Goal: Information Seeking & Learning: Find specific fact

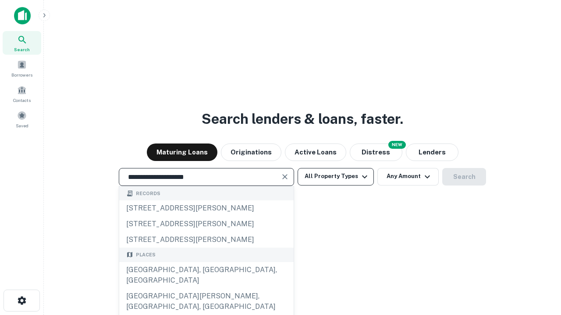
click at [206, 289] on div "[GEOGRAPHIC_DATA], [GEOGRAPHIC_DATA], [GEOGRAPHIC_DATA]" at bounding box center [206, 275] width 174 height 26
click at [336, 177] on button "All Property Types" at bounding box center [335, 177] width 76 height 18
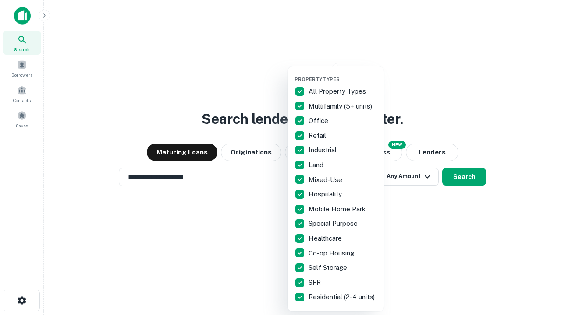
type input "**********"
click at [343, 74] on button "button" at bounding box center [342, 74] width 96 height 0
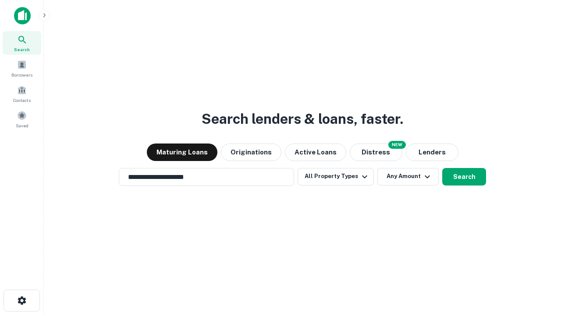
scroll to position [5, 106]
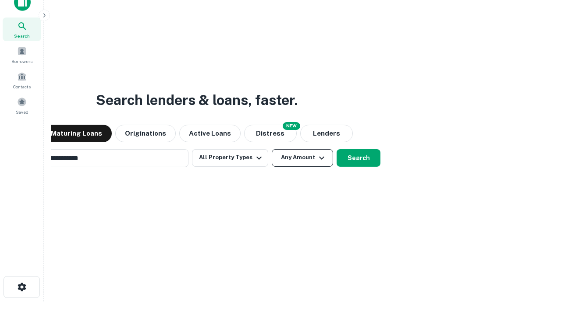
click at [272, 149] on button "Any Amount" at bounding box center [302, 158] width 61 height 18
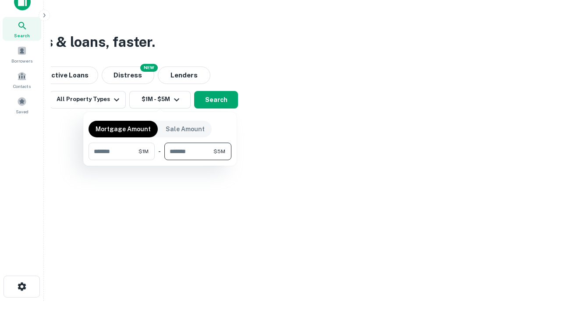
type input "*******"
click at [160, 160] on button "button" at bounding box center [159, 160] width 143 height 0
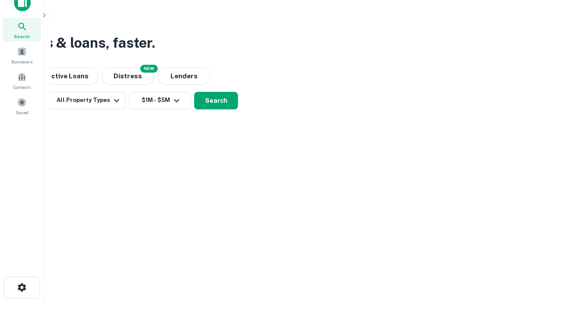
scroll to position [5, 162]
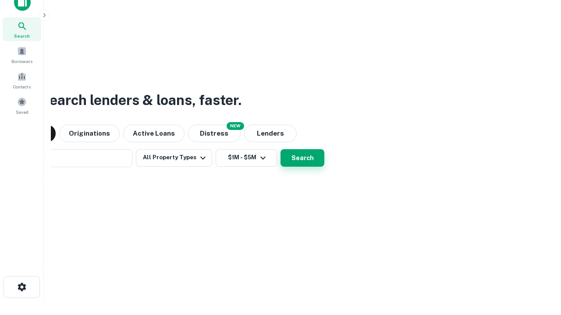
click at [280, 149] on button "Search" at bounding box center [302, 158] width 44 height 18
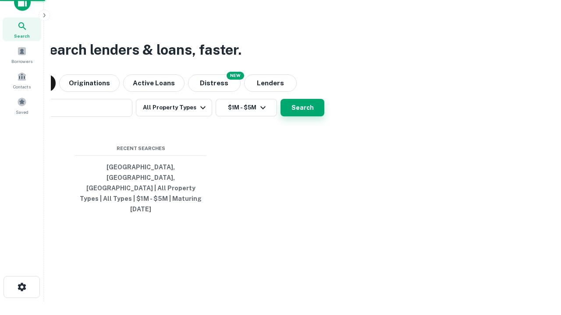
scroll to position [23, 248]
